Goal: Complete application form

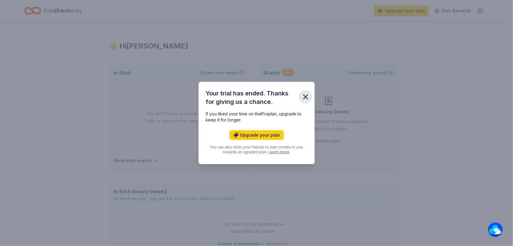
click at [306, 98] on icon "button" at bounding box center [305, 97] width 8 height 8
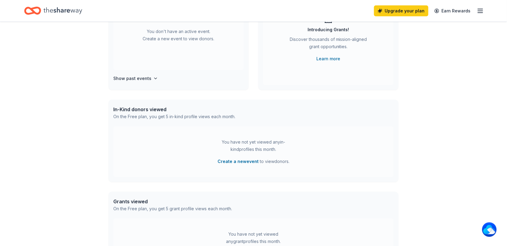
scroll to position [113, 0]
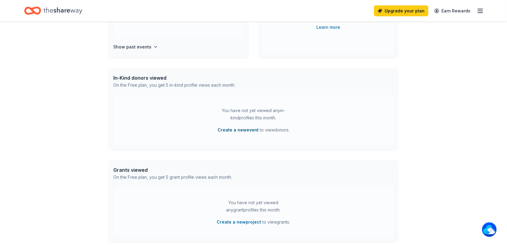
click at [239, 129] on button "Create a new event" at bounding box center [238, 129] width 41 height 7
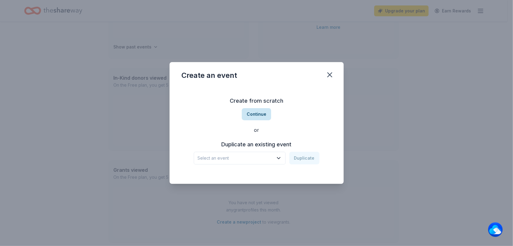
click at [252, 114] on button "Continue" at bounding box center [256, 114] width 29 height 12
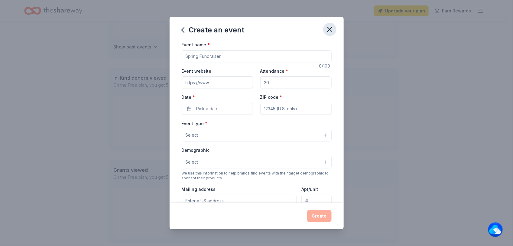
click at [329, 29] on icon "button" at bounding box center [330, 29] width 4 height 4
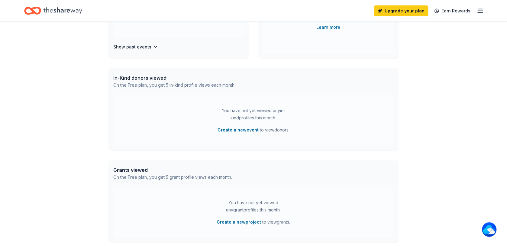
click at [74, 9] on icon "Home" at bounding box center [63, 11] width 39 height 12
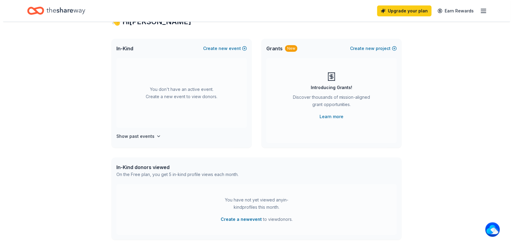
scroll to position [0, 0]
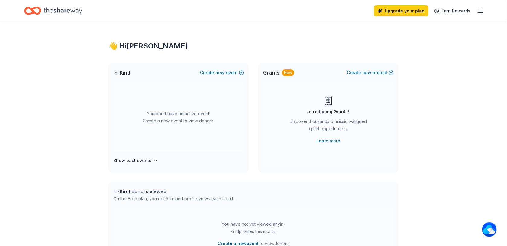
click at [62, 13] on icon "Home" at bounding box center [63, 11] width 39 height 12
click at [218, 73] on span "new" at bounding box center [220, 72] width 9 height 7
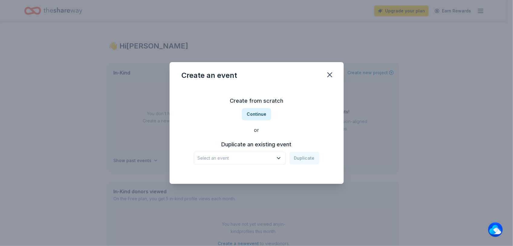
drag, startPoint x: 262, startPoint y: 113, endPoint x: 339, endPoint y: 147, distance: 83.7
click at [339, 147] on div "Create from scratch Continue or Duplicate an existing event Select an event Dup…" at bounding box center [257, 134] width 174 height 97
click at [278, 158] on icon "button" at bounding box center [279, 158] width 6 height 6
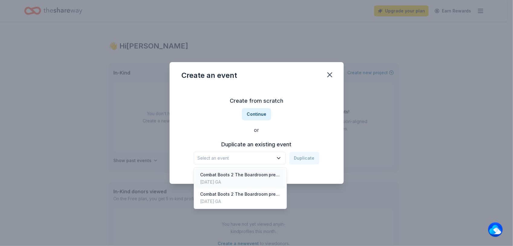
click at [261, 175] on div "Combat Boots 2 The Boardroom presents the "United We Stand" Campaign" at bounding box center [240, 174] width 80 height 7
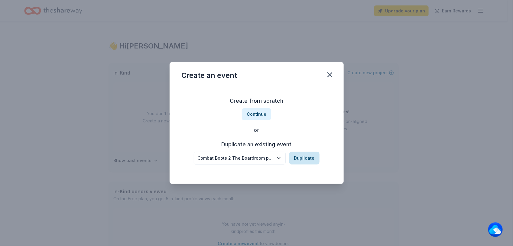
click at [304, 159] on button "Duplicate" at bounding box center [304, 158] width 30 height 13
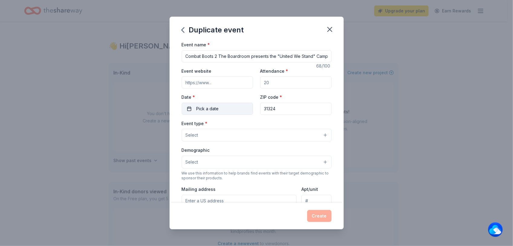
click at [229, 109] on button "Pick a date" at bounding box center [217, 109] width 71 height 12
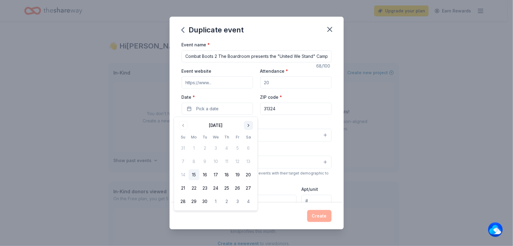
click at [249, 126] on button "Go to next month" at bounding box center [248, 125] width 8 height 8
click at [182, 123] on button "Go to previous month" at bounding box center [183, 125] width 8 height 8
click at [252, 172] on button "15" at bounding box center [248, 174] width 11 height 11
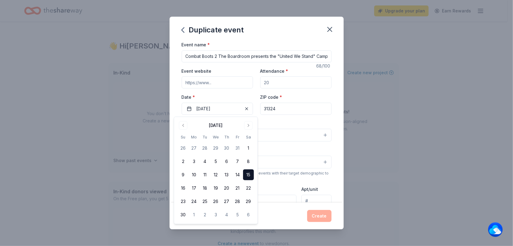
click at [223, 85] on input "Event website" at bounding box center [217, 82] width 71 height 12
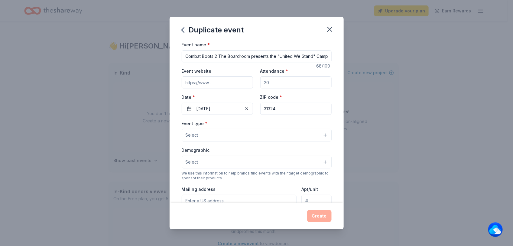
type input "[URL][DOMAIN_NAME]"
click at [276, 83] on input "Attendance *" at bounding box center [295, 82] width 71 height 12
type input "250"
click at [227, 135] on button "Select" at bounding box center [257, 135] width 150 height 13
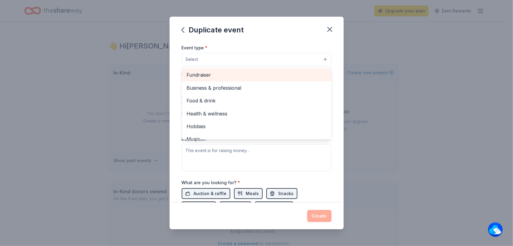
click at [199, 73] on span "Fundraiser" at bounding box center [257, 75] width 140 height 8
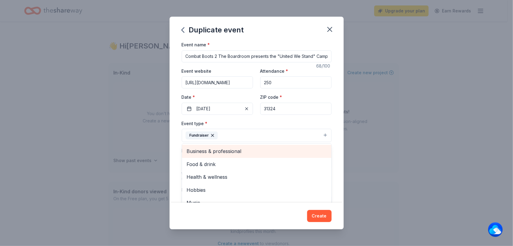
click at [230, 152] on span "Business & professional" at bounding box center [257, 151] width 140 height 8
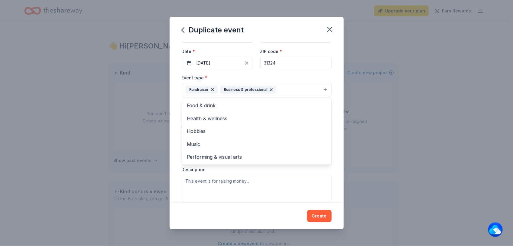
scroll to position [38, 0]
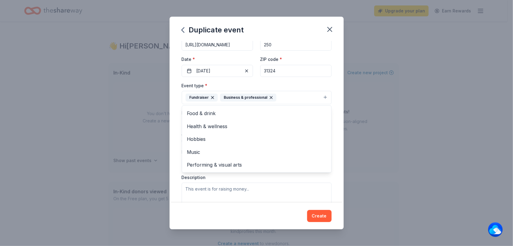
click at [373, 94] on div "Duplicate event Event name * Combat Boots 2 The Boardroom presents the "United …" at bounding box center [256, 123] width 513 height 246
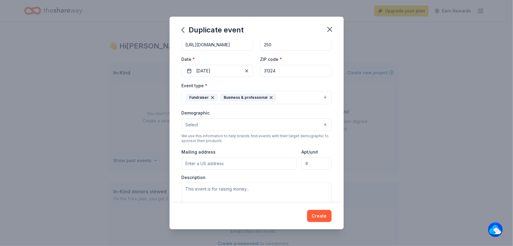
click at [229, 122] on button "Select" at bounding box center [257, 124] width 150 height 13
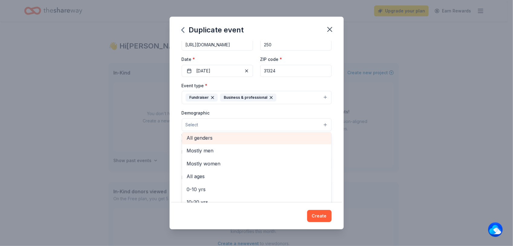
scroll to position [0, 0]
click at [207, 138] on span "All genders" at bounding box center [257, 140] width 140 height 8
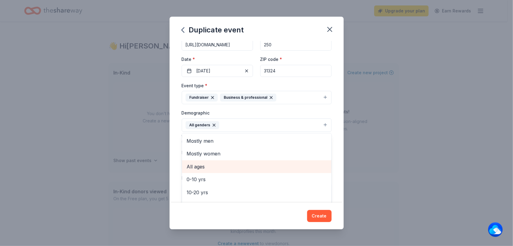
click at [200, 170] on span "All ages" at bounding box center [257, 166] width 140 height 8
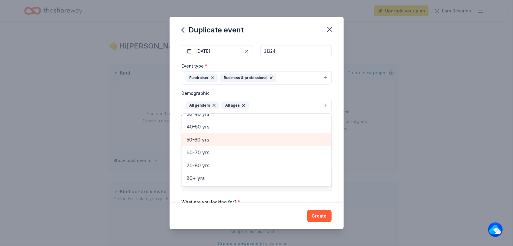
scroll to position [76, 0]
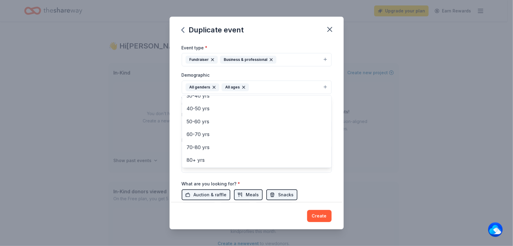
click at [386, 130] on div "Duplicate event Event name * Combat Boots 2 The Boardroom presents the "United …" at bounding box center [256, 123] width 513 height 246
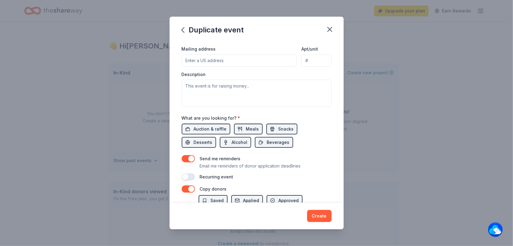
scroll to position [151, 0]
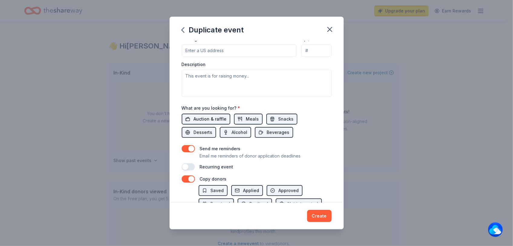
click at [203, 120] on span "Auction & raffle" at bounding box center [210, 118] width 33 height 7
click at [243, 135] on span "Alcohol" at bounding box center [240, 132] width 16 height 7
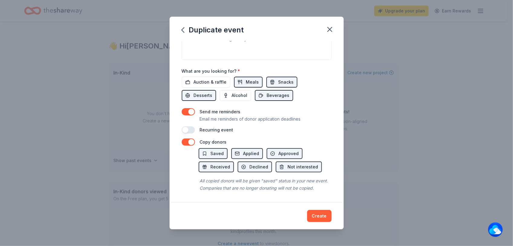
scroll to position [197, 0]
click at [250, 78] on span "Meals" at bounding box center [252, 81] width 13 height 7
click at [286, 92] on span "Beverages" at bounding box center [278, 95] width 23 height 7
click at [198, 92] on span "Desserts" at bounding box center [203, 95] width 19 height 7
click at [274, 77] on button "Snacks" at bounding box center [281, 82] width 31 height 11
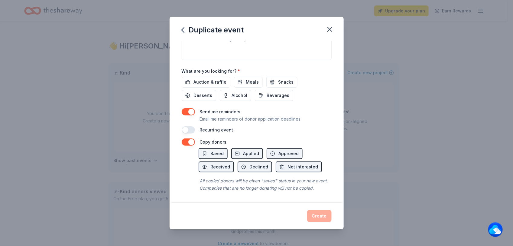
click at [322, 216] on div "Create" at bounding box center [257, 216] width 150 height 12
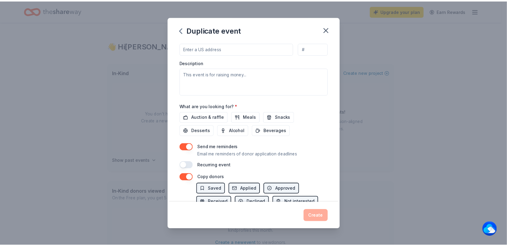
scroll to position [179, 0]
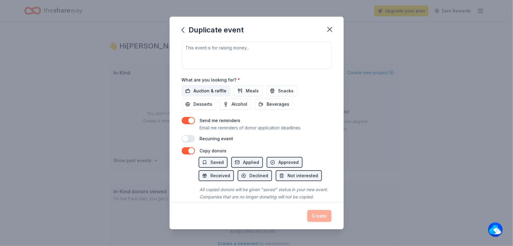
click at [206, 92] on span "Auction & raffle" at bounding box center [210, 90] width 33 height 7
click at [250, 91] on span "Meals" at bounding box center [252, 90] width 13 height 7
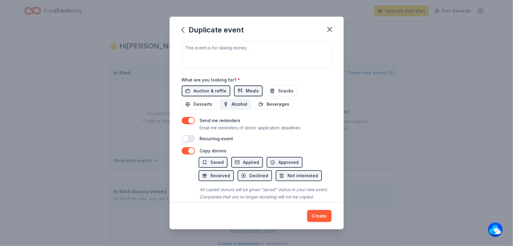
click at [236, 106] on span "Alcohol" at bounding box center [240, 103] width 16 height 7
click at [204, 105] on span "Desserts" at bounding box center [203, 103] width 19 height 7
click at [264, 103] on button "Beverages" at bounding box center [274, 104] width 38 height 11
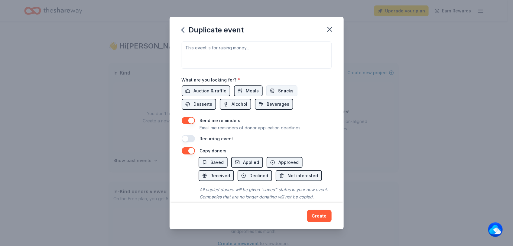
click at [272, 92] on button "Snacks" at bounding box center [281, 90] width 31 height 11
click at [314, 212] on button "Create" at bounding box center [319, 216] width 24 height 12
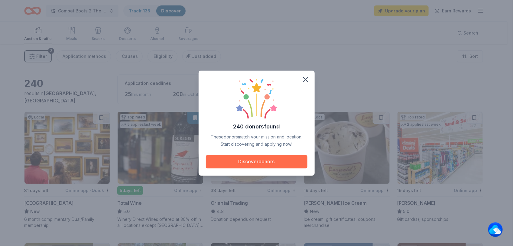
click at [250, 161] on button "Discover donors" at bounding box center [257, 161] width 102 height 13
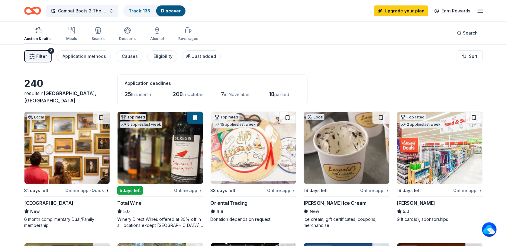
scroll to position [38, 0]
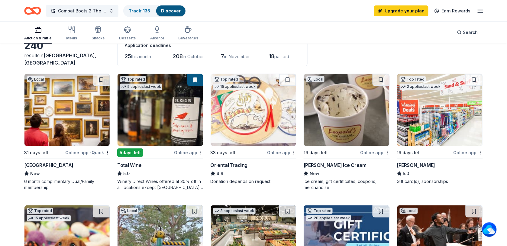
click at [56, 163] on div "[GEOGRAPHIC_DATA]" at bounding box center [48, 164] width 49 height 7
click at [181, 127] on img at bounding box center [160, 110] width 85 height 72
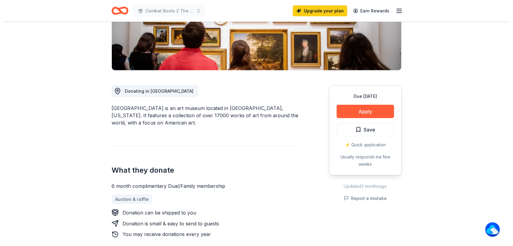
scroll to position [151, 0]
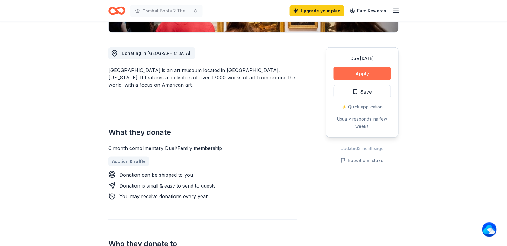
click at [377, 72] on button "Apply" at bounding box center [362, 73] width 57 height 13
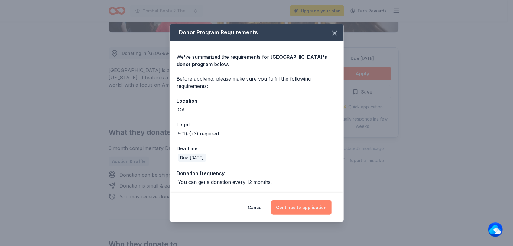
click at [298, 205] on button "Continue to application" at bounding box center [302, 207] width 60 height 15
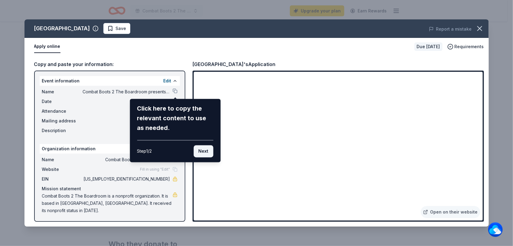
click at [206, 151] on button "Next" at bounding box center [204, 151] width 20 height 12
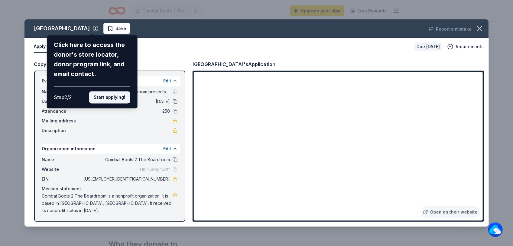
click at [110, 96] on button "Start applying!" at bounding box center [109, 97] width 41 height 12
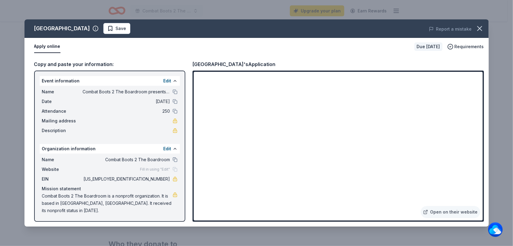
click at [174, 168] on div "Fill in using "Edit"" at bounding box center [158, 169] width 37 height 5
click at [175, 167] on div "Fill in using "Edit"" at bounding box center [158, 169] width 37 height 5
click at [166, 80] on button "Edit" at bounding box center [168, 80] width 8 height 7
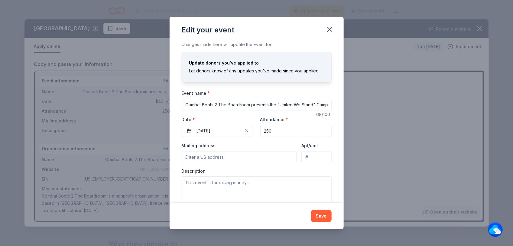
scroll to position [11, 0]
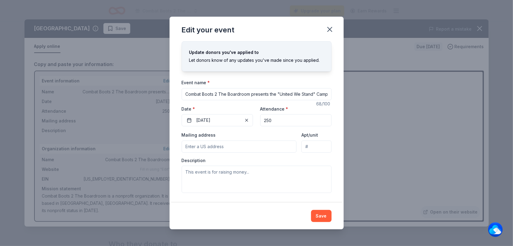
click at [209, 145] on input "Mailing address" at bounding box center [239, 146] width 115 height 12
type input "73 Calendon Ct, Richmond Hill, GA 31324"
click at [209, 174] on textarea at bounding box center [257, 178] width 150 height 27
click at [207, 176] on textarea at bounding box center [257, 178] width 150 height 27
paste textarea "The Annual Gala serves as our signature fundraising event, bringing together co…"
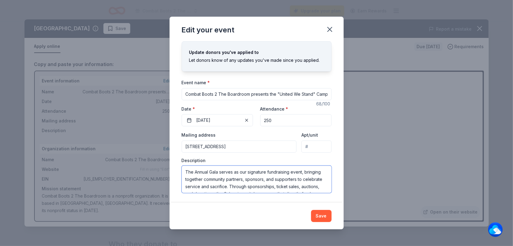
scroll to position [0, 0]
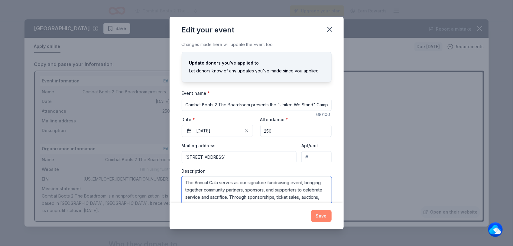
type textarea "The Annual Gala serves as our signature fundraising event, bringing together co…"
click at [321, 219] on button "Save" at bounding box center [321, 216] width 21 height 12
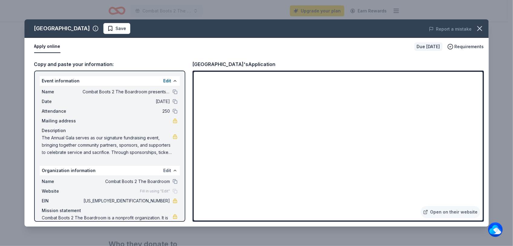
click at [164, 168] on button "Edit" at bounding box center [168, 170] width 8 height 7
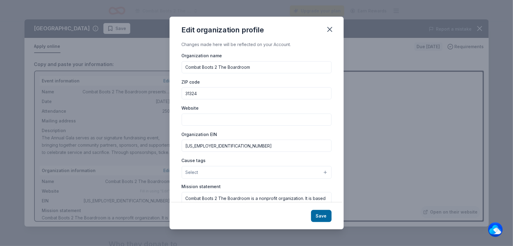
click at [193, 121] on input "Website" at bounding box center [257, 119] width 150 height 12
paste input "https://www.cb2tb.com/"
type input "https://www.cb2tb.com/"
click at [235, 167] on button "Select" at bounding box center [257, 172] width 150 height 13
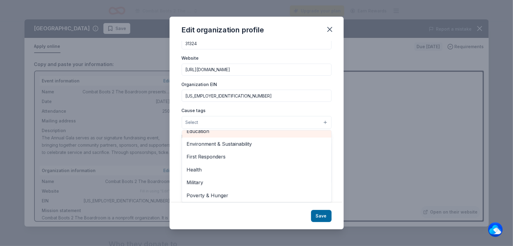
scroll to position [76, 0]
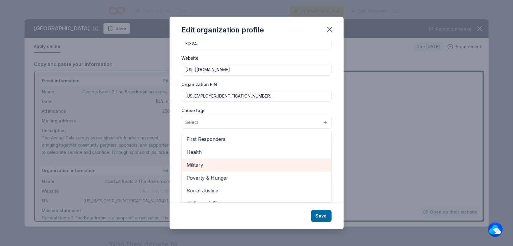
click at [203, 165] on span "Military" at bounding box center [257, 165] width 140 height 8
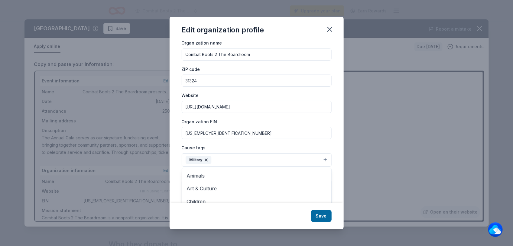
scroll to position [51, 0]
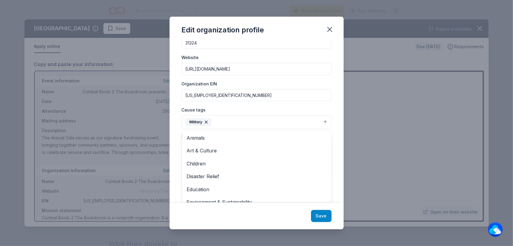
click at [322, 217] on div "Edit organization profile Changes made here will be reflected on your Account. …" at bounding box center [257, 123] width 174 height 212
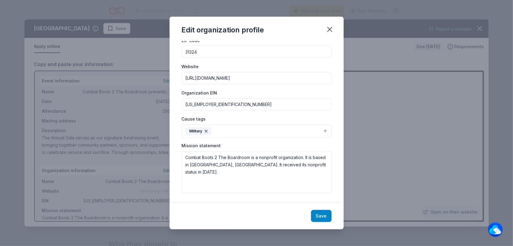
scroll to position [42, 0]
click at [185, 159] on textarea "Combat Boots 2 The Boardroom is a nonprofit organization. It is based in Richmo…" at bounding box center [257, 172] width 150 height 42
drag, startPoint x: 185, startPoint y: 159, endPoint x: 322, endPoint y: 171, distance: 137.2
click at [322, 171] on textarea "Combat Boots 2 The Boardroom is a nonprofit organization. It is based in Richmo…" at bounding box center [257, 172] width 150 height 42
paste textarea "mission is to transform lives by promoting the economic independence of men and…"
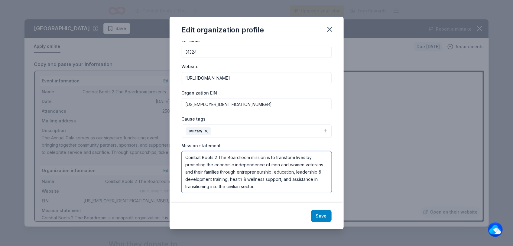
type textarea "Combat Boots 2 The Boardroom mission is to transform lives by promoting the eco…"
click at [322, 217] on button "Save" at bounding box center [321, 216] width 21 height 12
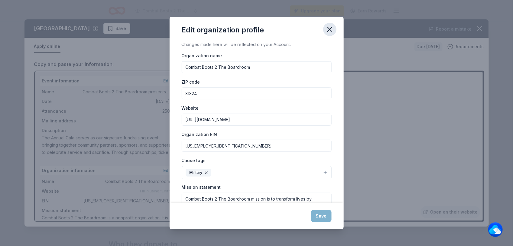
click at [331, 29] on icon "button" at bounding box center [330, 29] width 8 height 8
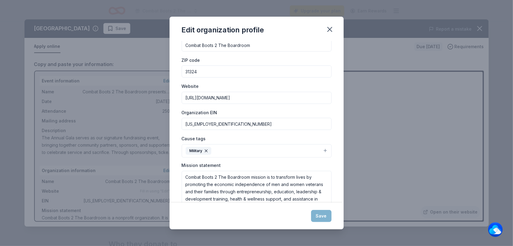
scroll to position [42, 0]
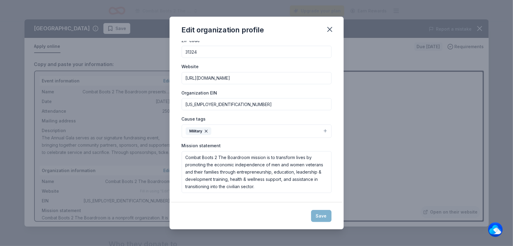
click at [318, 215] on div "Save" at bounding box center [257, 215] width 174 height 27
click at [268, 175] on textarea "Combat Boots 2 The Boardroom mission is to transform lives by promoting the eco…" at bounding box center [257, 172] width 150 height 42
click at [291, 183] on textarea "Combat Boots 2 The Boardroom mission is to transform lives by promoting the eco…" at bounding box center [257, 172] width 150 height 42
click at [291, 187] on textarea "Combat Boots 2 The Boardroom mission is to transform lives by promoting the eco…" at bounding box center [257, 172] width 150 height 42
click at [320, 215] on div "Save" at bounding box center [257, 215] width 174 height 27
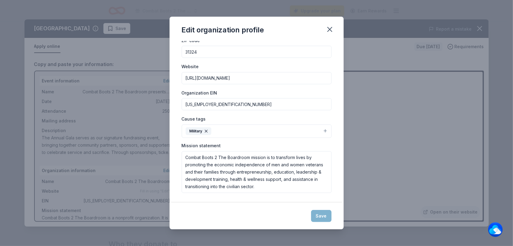
click at [252, 78] on input "https://www.cb2tb.com/" at bounding box center [257, 78] width 150 height 12
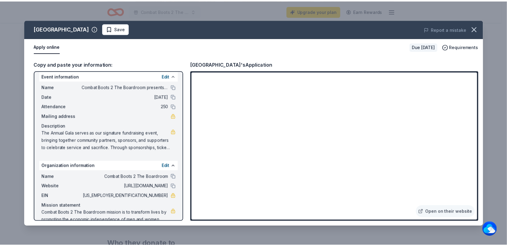
scroll to position [0, 0]
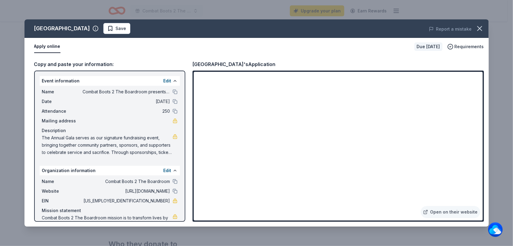
click at [57, 65] on div "Copy and paste your information:" at bounding box center [109, 64] width 151 height 8
click at [74, 64] on div "Copy and paste your information:" at bounding box center [109, 64] width 151 height 8
click at [480, 27] on icon "button" at bounding box center [480, 28] width 8 height 8
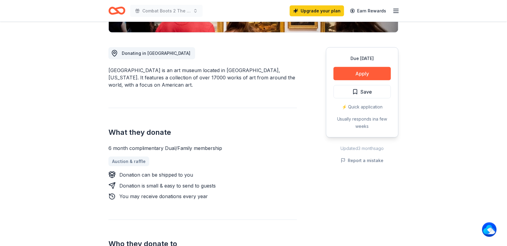
click at [351, 106] on div "⚡️ Quick application" at bounding box center [362, 106] width 57 height 7
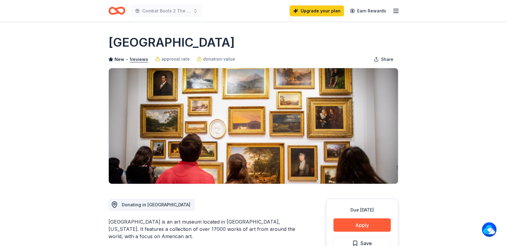
drag, startPoint x: 109, startPoint y: 39, endPoint x: 243, endPoint y: 48, distance: 134.0
click at [243, 48] on div "[GEOGRAPHIC_DATA]" at bounding box center [254, 42] width 290 height 17
drag, startPoint x: 228, startPoint y: 41, endPoint x: 90, endPoint y: 32, distance: 138.5
click at [110, 220] on div "High Museum of Art is an art museum located in Atlanta, Georgia. It features a …" at bounding box center [203, 229] width 189 height 22
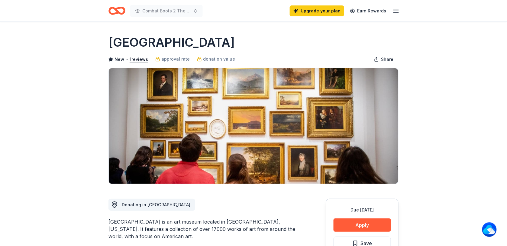
drag, startPoint x: 109, startPoint y: 220, endPoint x: 150, endPoint y: 224, distance: 41.7
click at [150, 224] on div "High Museum of Art is an art museum located in Atlanta, Georgia. It features a …" at bounding box center [203, 229] width 189 height 22
click at [121, 221] on div "High Museum of Art is an art museum located in Atlanta, Georgia. It features a …" at bounding box center [203, 229] width 189 height 22
click at [120, 220] on div "High Museum of Art is an art museum located in Atlanta, Georgia. It features a …" at bounding box center [203, 229] width 189 height 22
click at [109, 223] on div "High Museum of Art is an art museum located in Atlanta, Georgia. It features a …" at bounding box center [203, 229] width 189 height 22
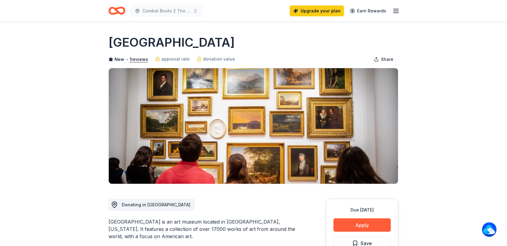
drag, startPoint x: 108, startPoint y: 220, endPoint x: 148, endPoint y: 239, distance: 45.0
drag, startPoint x: 142, startPoint y: 236, endPoint x: 138, endPoint y: 235, distance: 4.0
click at [139, 235] on div "High Museum of Art is an art museum located in Atlanta, Georgia. It features a …" at bounding box center [203, 229] width 189 height 22
drag, startPoint x: 277, startPoint y: 224, endPoint x: 90, endPoint y: 216, distance: 187.1
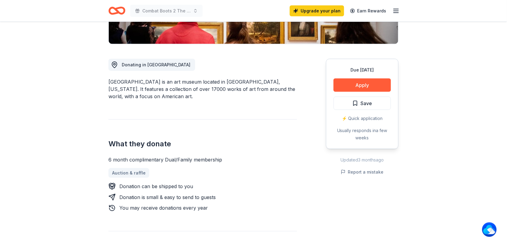
scroll to position [151, 0]
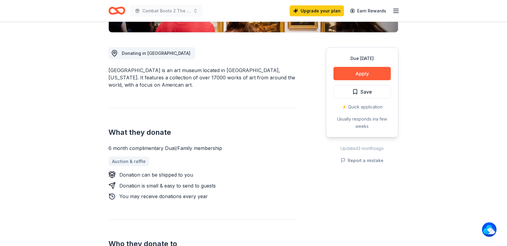
drag, startPoint x: 115, startPoint y: 147, endPoint x: 187, endPoint y: 155, distance: 71.8
click at [187, 155] on div "6 month complimentary Dual/Family membership Auction & raffle Donation can be s…" at bounding box center [203, 172] width 189 height 56
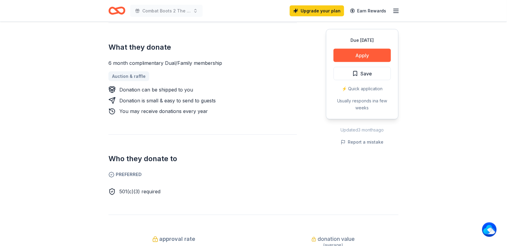
scroll to position [227, 0]
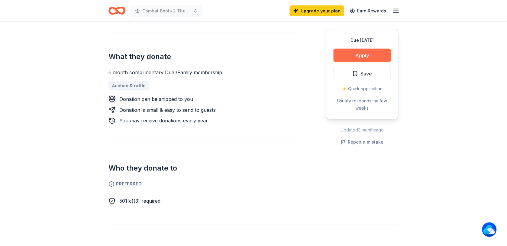
click at [346, 55] on button "Apply" at bounding box center [362, 55] width 57 height 13
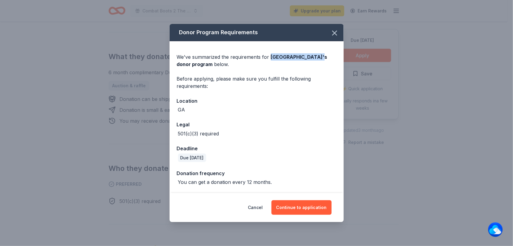
drag, startPoint x: 269, startPoint y: 57, endPoint x: 319, endPoint y: 60, distance: 50.0
click at [319, 60] on div "We've summarized the requirements for High Museum of Art 's donor program below." at bounding box center [257, 60] width 160 height 15
click at [293, 205] on button "Continue to application" at bounding box center [302, 207] width 60 height 15
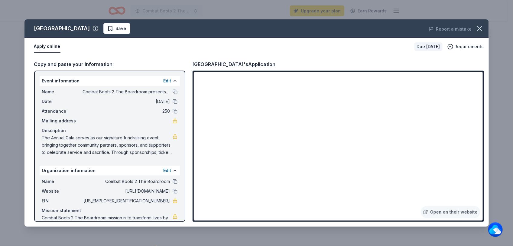
click at [173, 89] on button at bounding box center [175, 91] width 5 height 5
click at [173, 179] on button at bounding box center [175, 181] width 5 height 5
drag, startPoint x: 194, startPoint y: 62, endPoint x: 272, endPoint y: 67, distance: 78.8
click at [272, 67] on div "High Museum of Art's Application" at bounding box center [339, 64] width 292 height 8
click at [111, 27] on span "Save" at bounding box center [116, 28] width 19 height 7
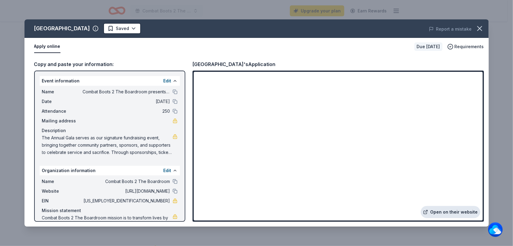
click at [450, 215] on link "Open on their website" at bounding box center [451, 212] width 60 height 12
click at [478, 29] on icon "button" at bounding box center [480, 28] width 8 height 8
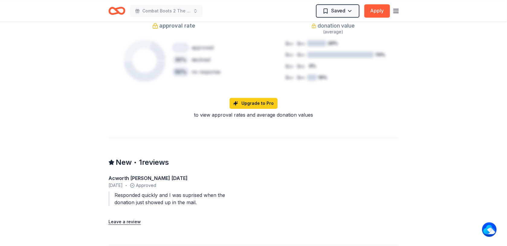
scroll to position [454, 0]
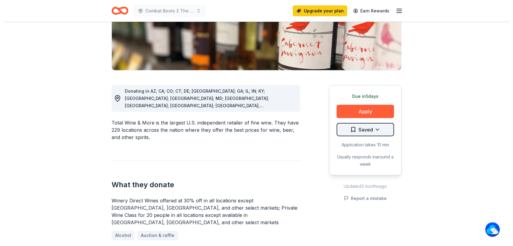
scroll to position [151, 0]
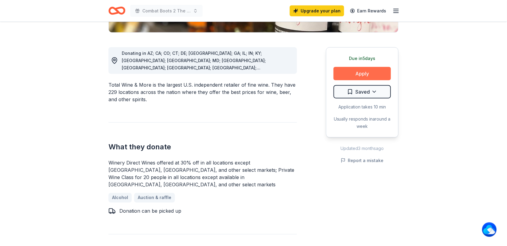
click at [357, 71] on button "Apply" at bounding box center [362, 73] width 57 height 13
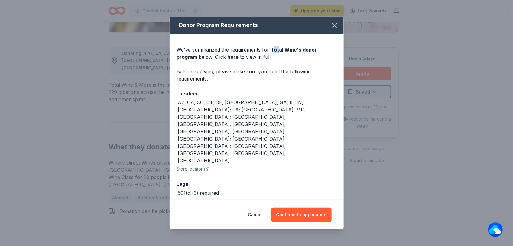
drag, startPoint x: 272, startPoint y: 61, endPoint x: 278, endPoint y: 61, distance: 5.4
click at [278, 60] on span "Total Wine 's donor program" at bounding box center [247, 53] width 140 height 13
drag, startPoint x: 278, startPoint y: 61, endPoint x: 270, endPoint y: 61, distance: 7.6
click at [270, 60] on span "Total Wine 's donor program" at bounding box center [247, 53] width 140 height 13
drag, startPoint x: 270, startPoint y: 60, endPoint x: 327, endPoint y: 60, distance: 57.8
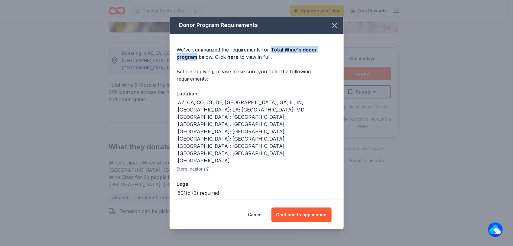
click at [317, 60] on span "Total Wine 's donor program" at bounding box center [247, 53] width 140 height 13
click at [296, 207] on button "Continue to application" at bounding box center [302, 214] width 60 height 15
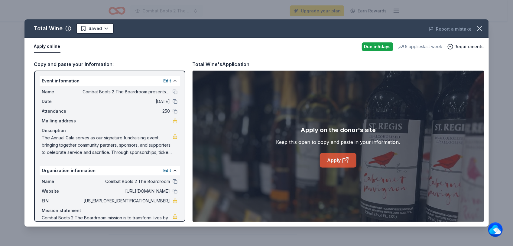
click at [336, 159] on link "Apply" at bounding box center [338, 160] width 37 height 15
